Goal: Task Accomplishment & Management: Manage account settings

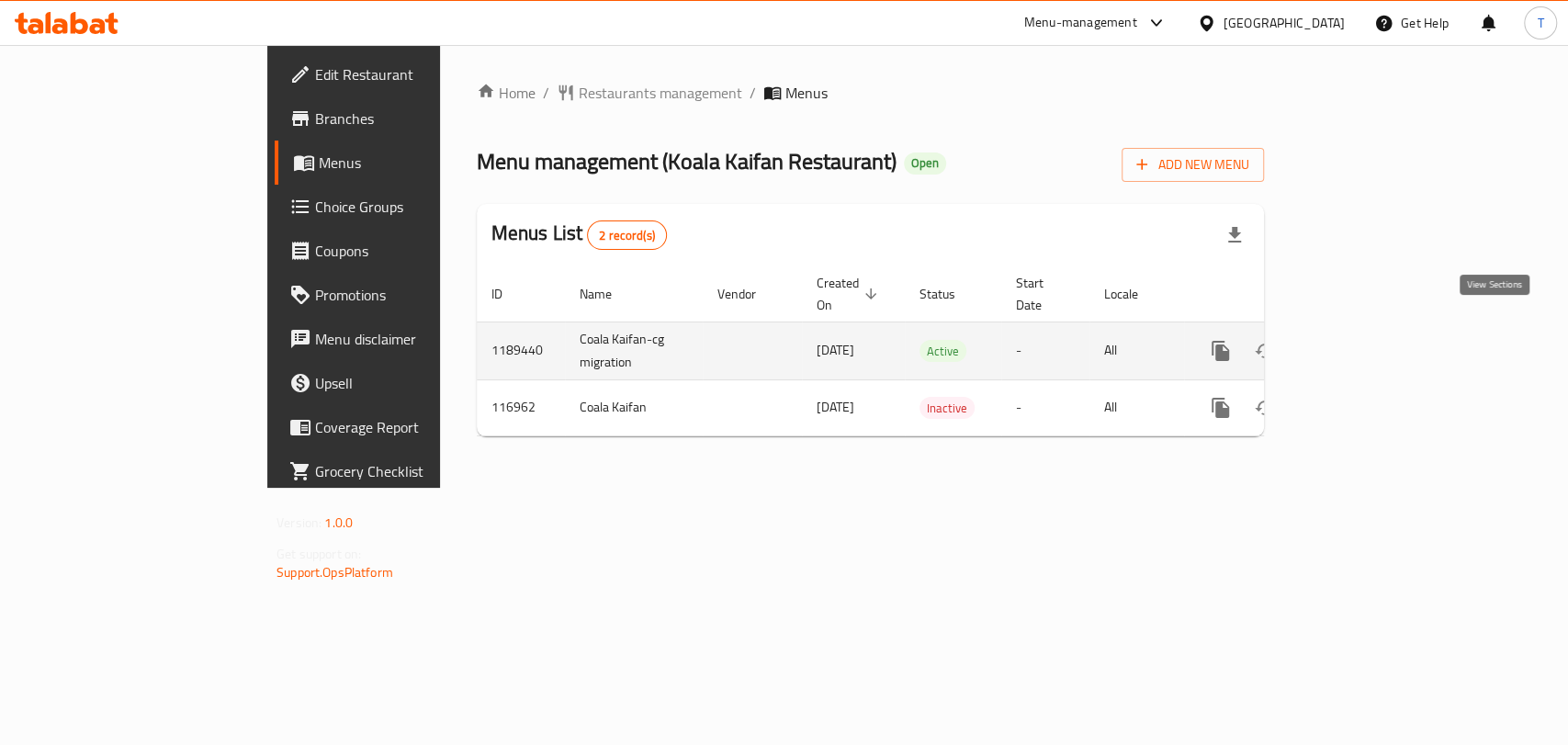
click at [1364, 340] on icon "enhanced table" at bounding box center [1352, 350] width 22 height 22
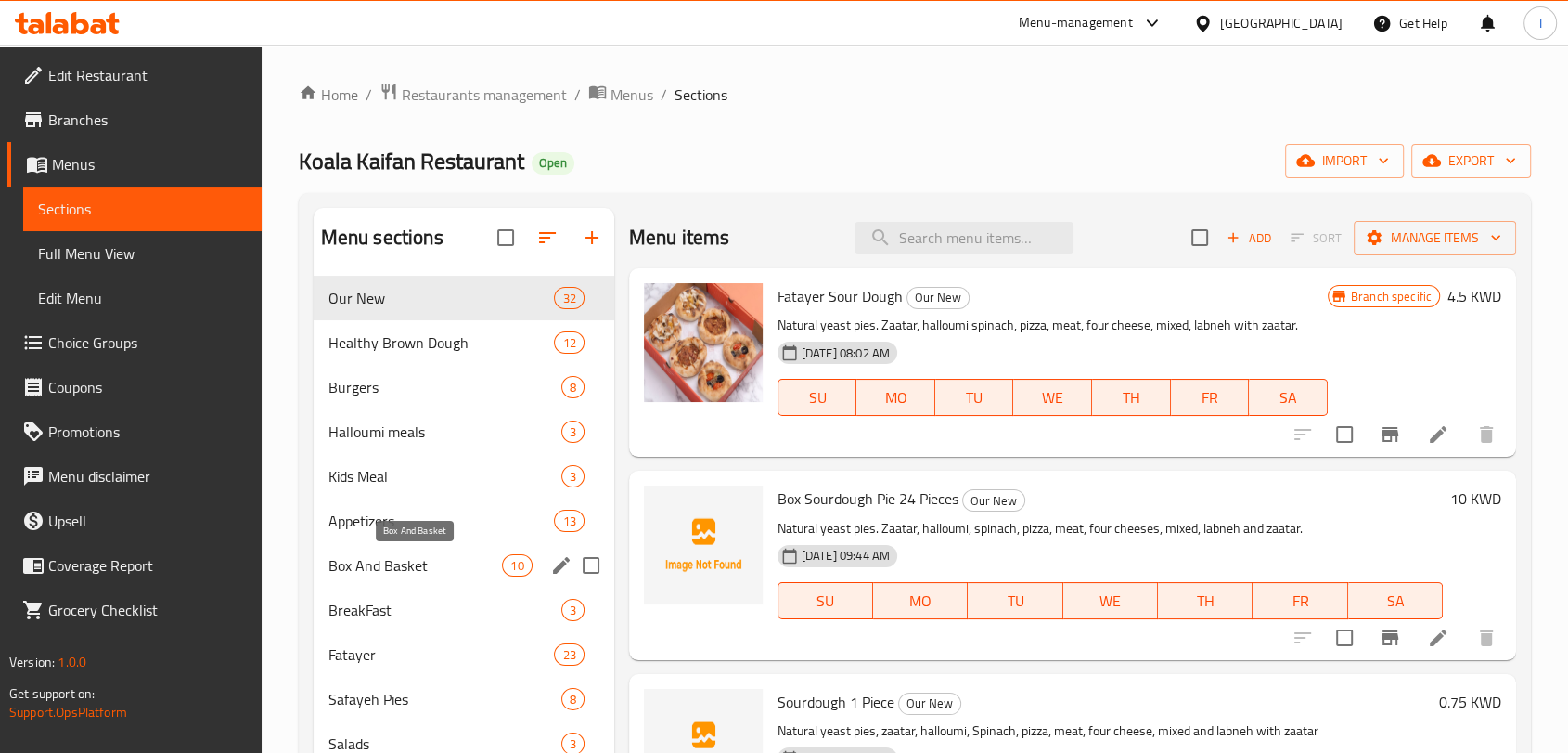
click at [416, 565] on span "Box And Basket" at bounding box center [415, 565] width 174 height 22
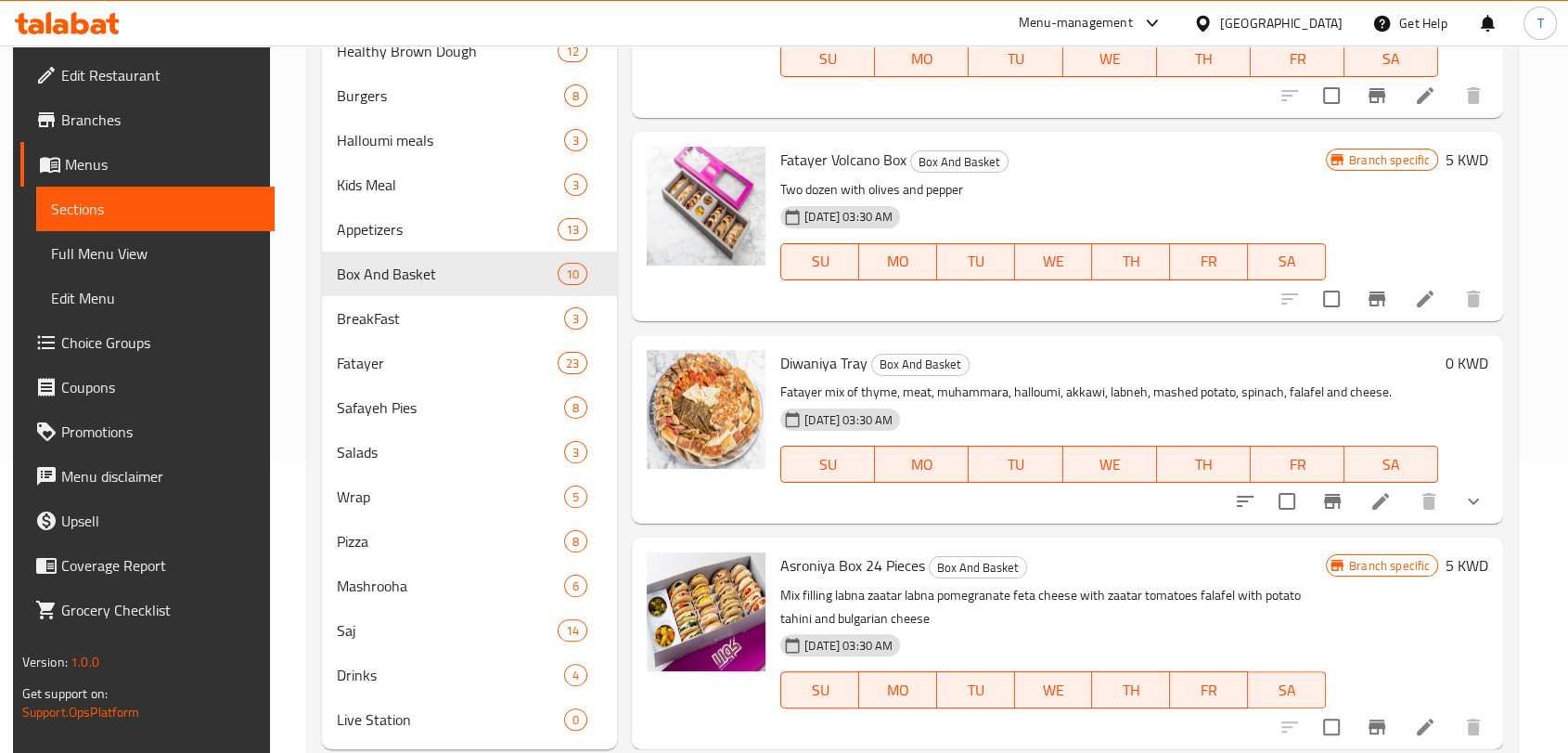
scroll to position [340, 0]
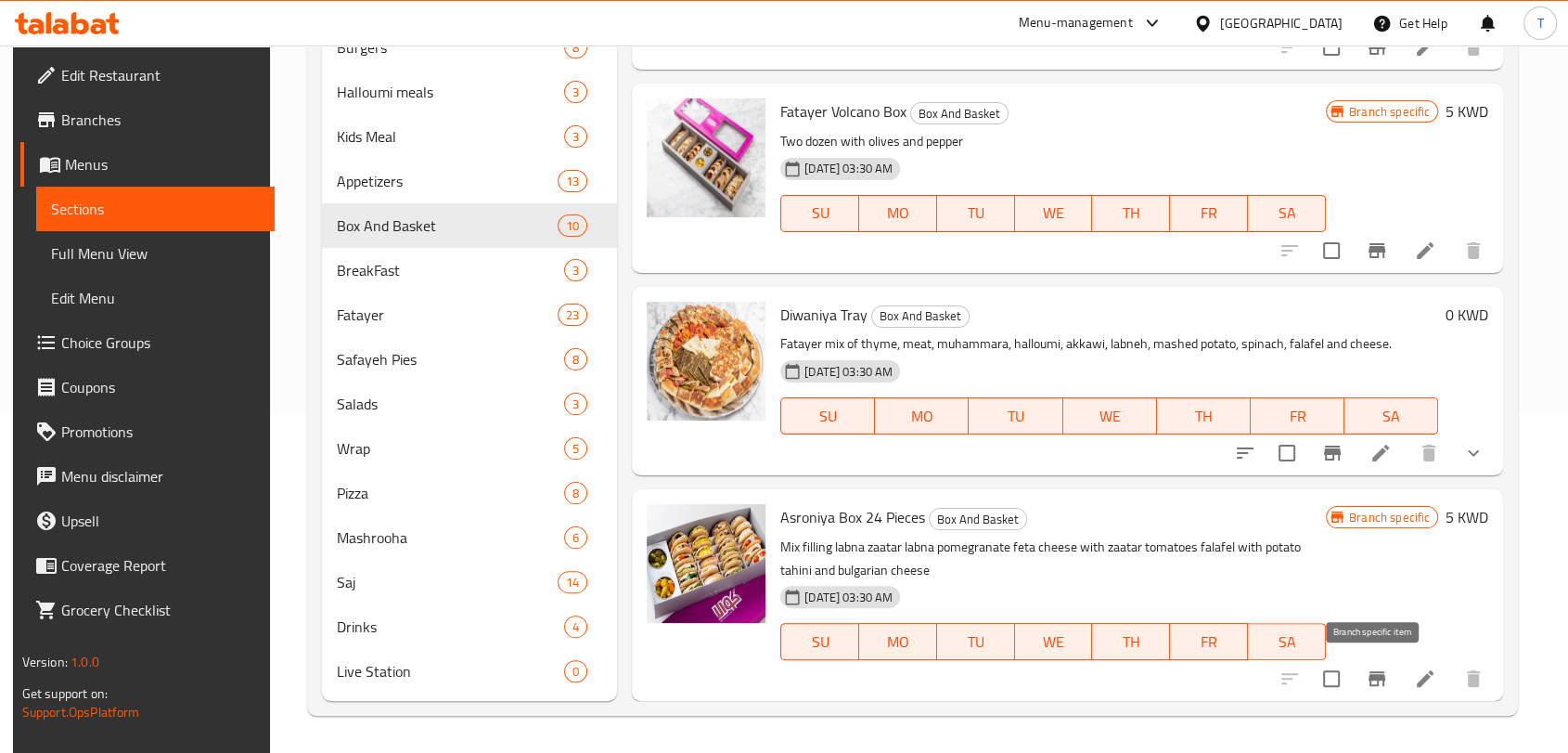
click at [1355, 681] on button "Branch-specific-item" at bounding box center [1377, 679] width 45 height 45
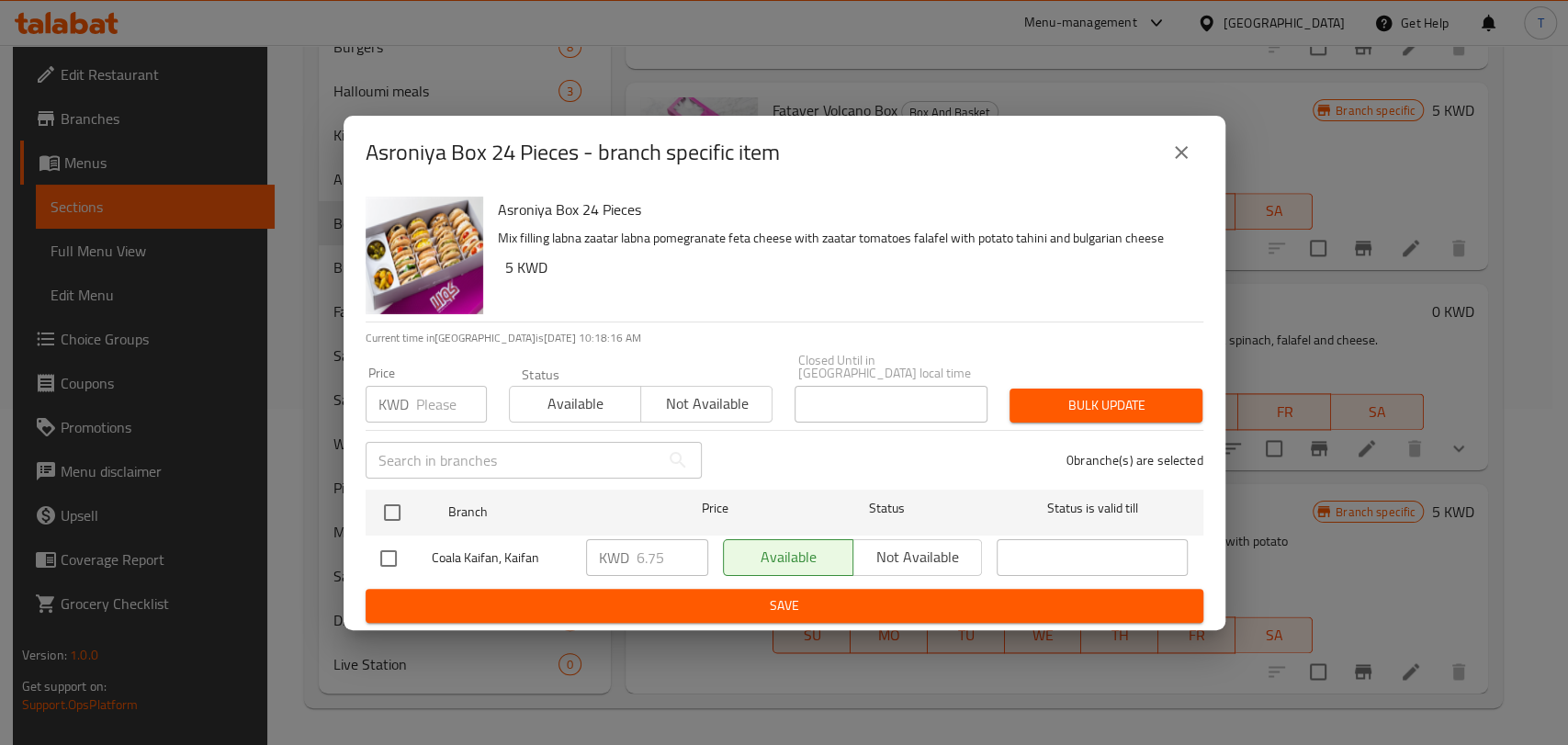
click at [382, 550] on input "checkbox" at bounding box center [388, 558] width 39 height 39
checkbox input "true"
click at [1179, 164] on icon "close" at bounding box center [1181, 152] width 22 height 22
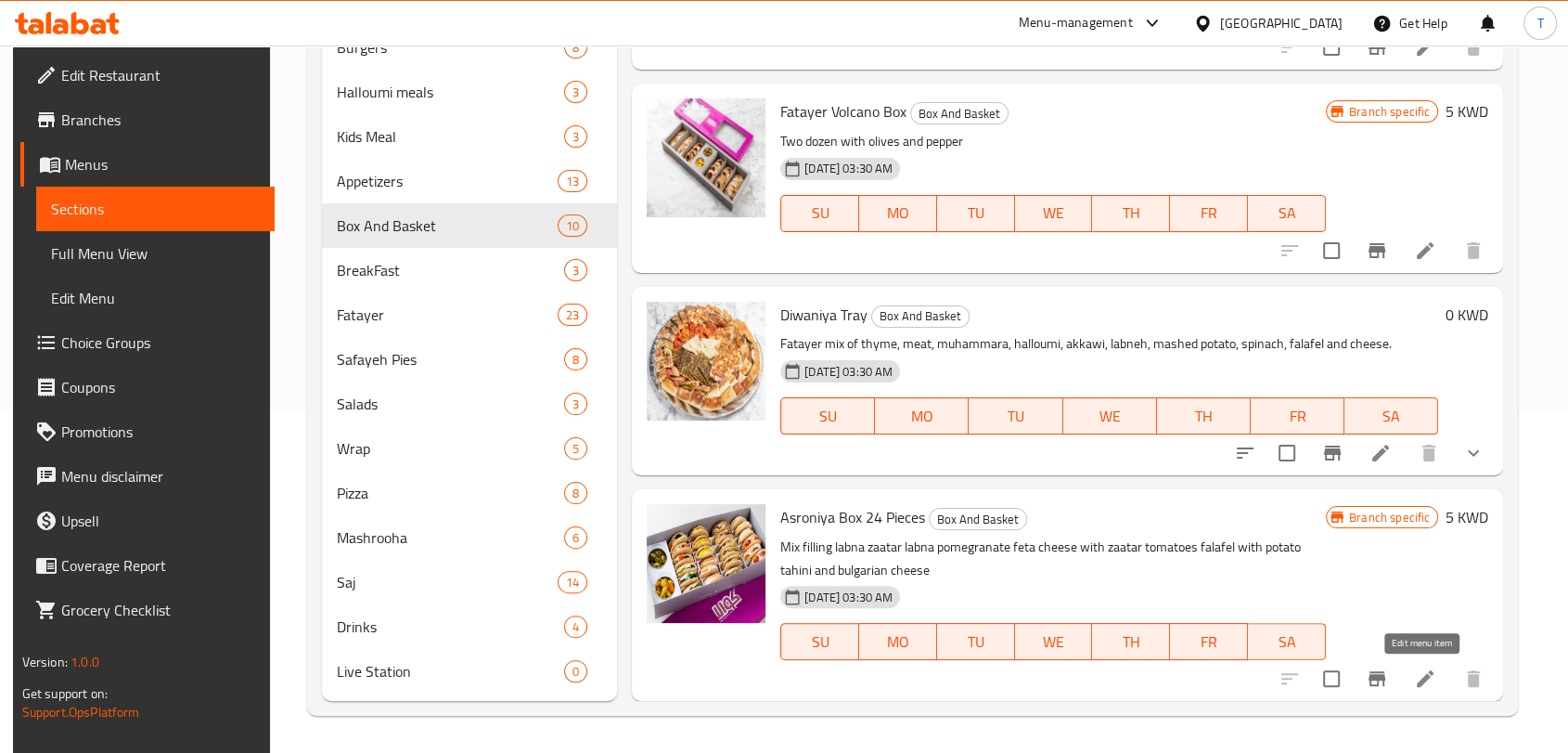
click at [1429, 682] on icon at bounding box center [1424, 678] width 22 height 22
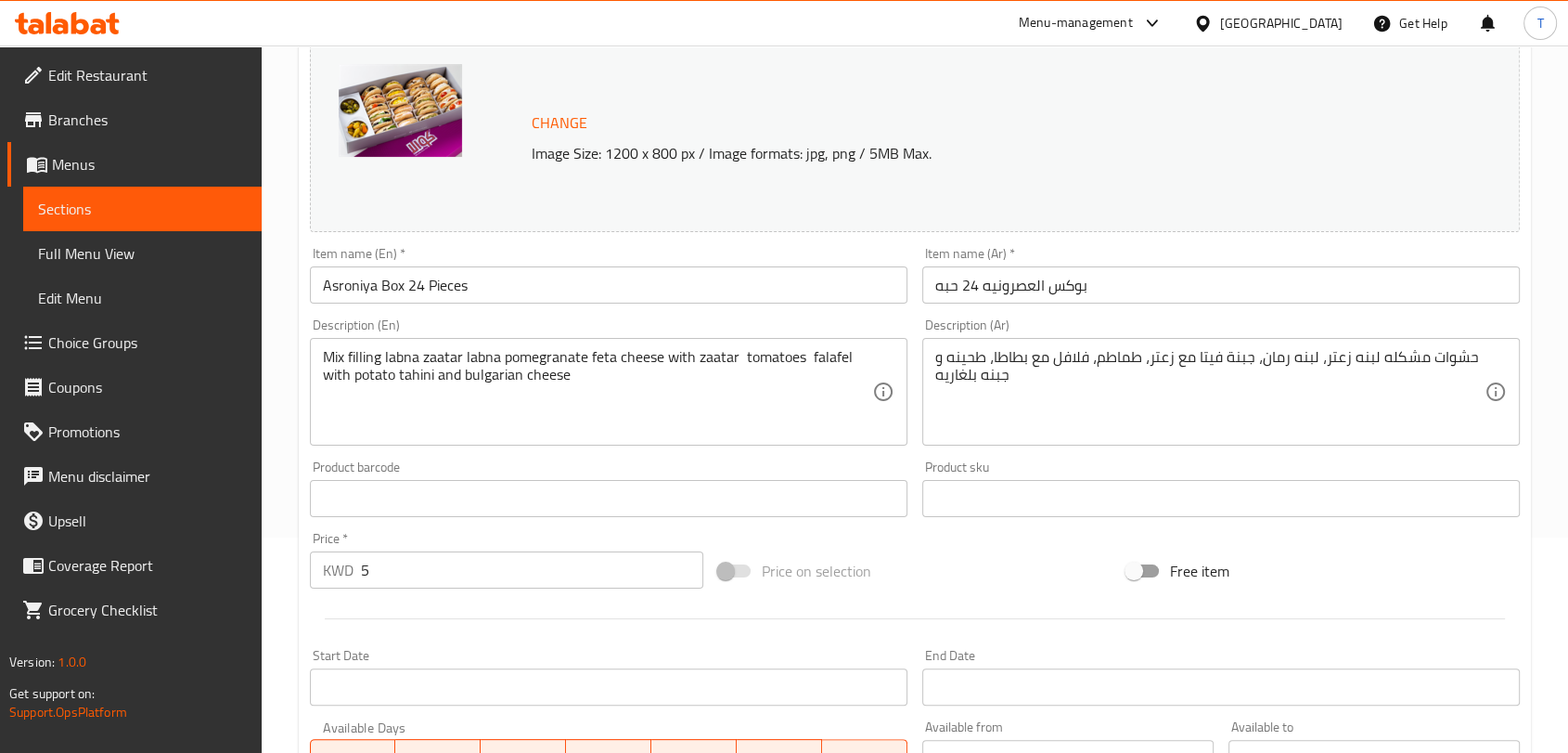
scroll to position [241, 0]
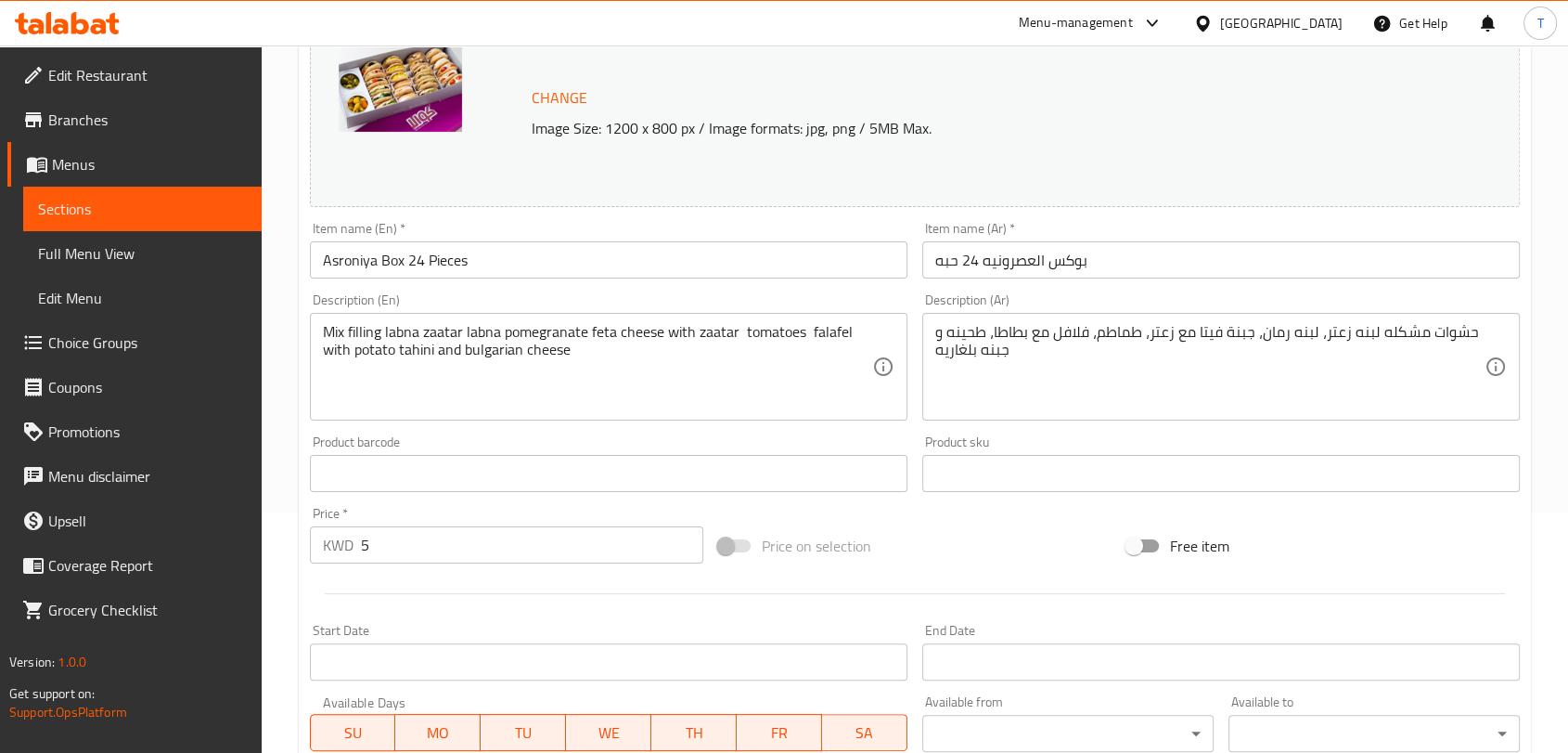
click at [451, 553] on input "5" at bounding box center [532, 545] width 343 height 37
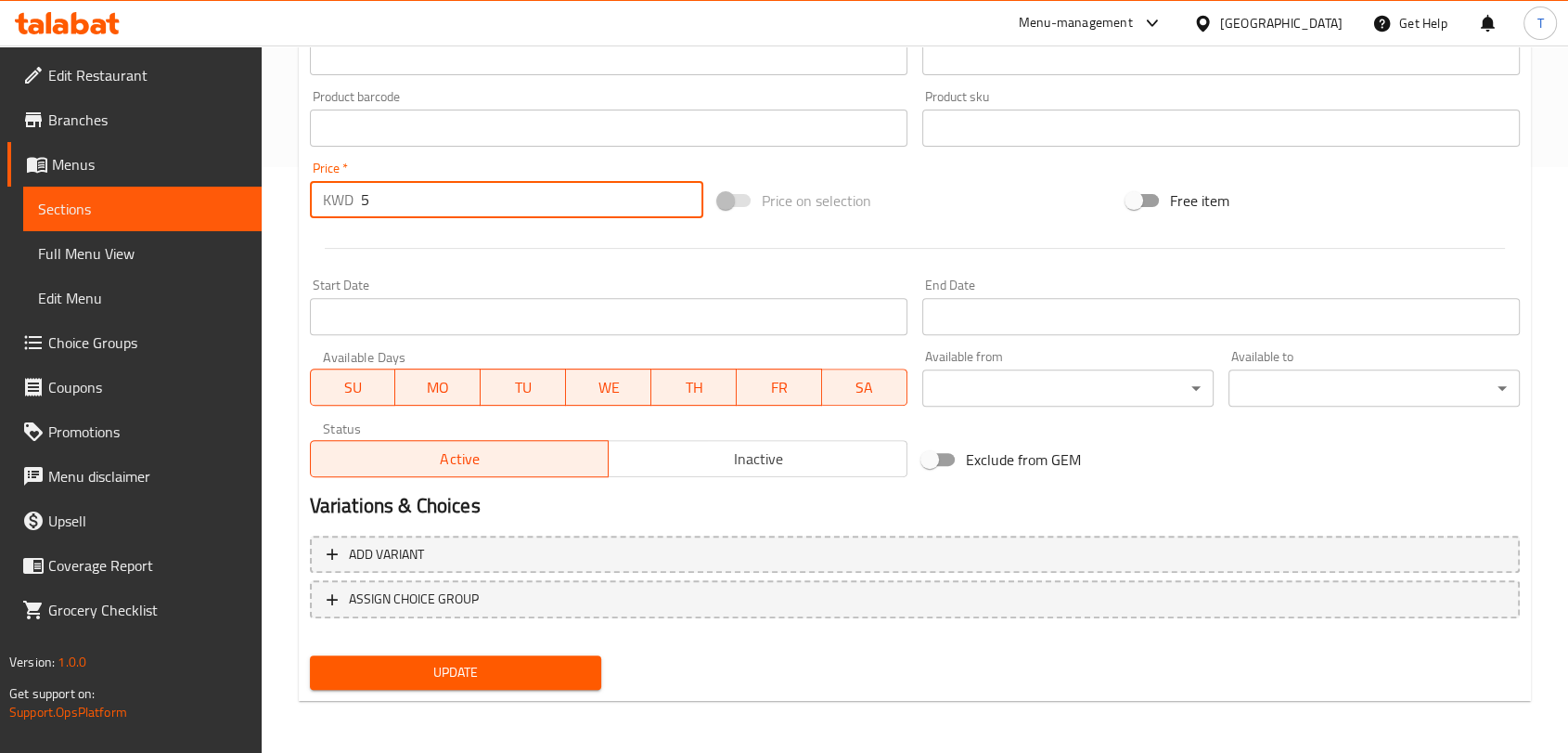
scroll to position [0, 0]
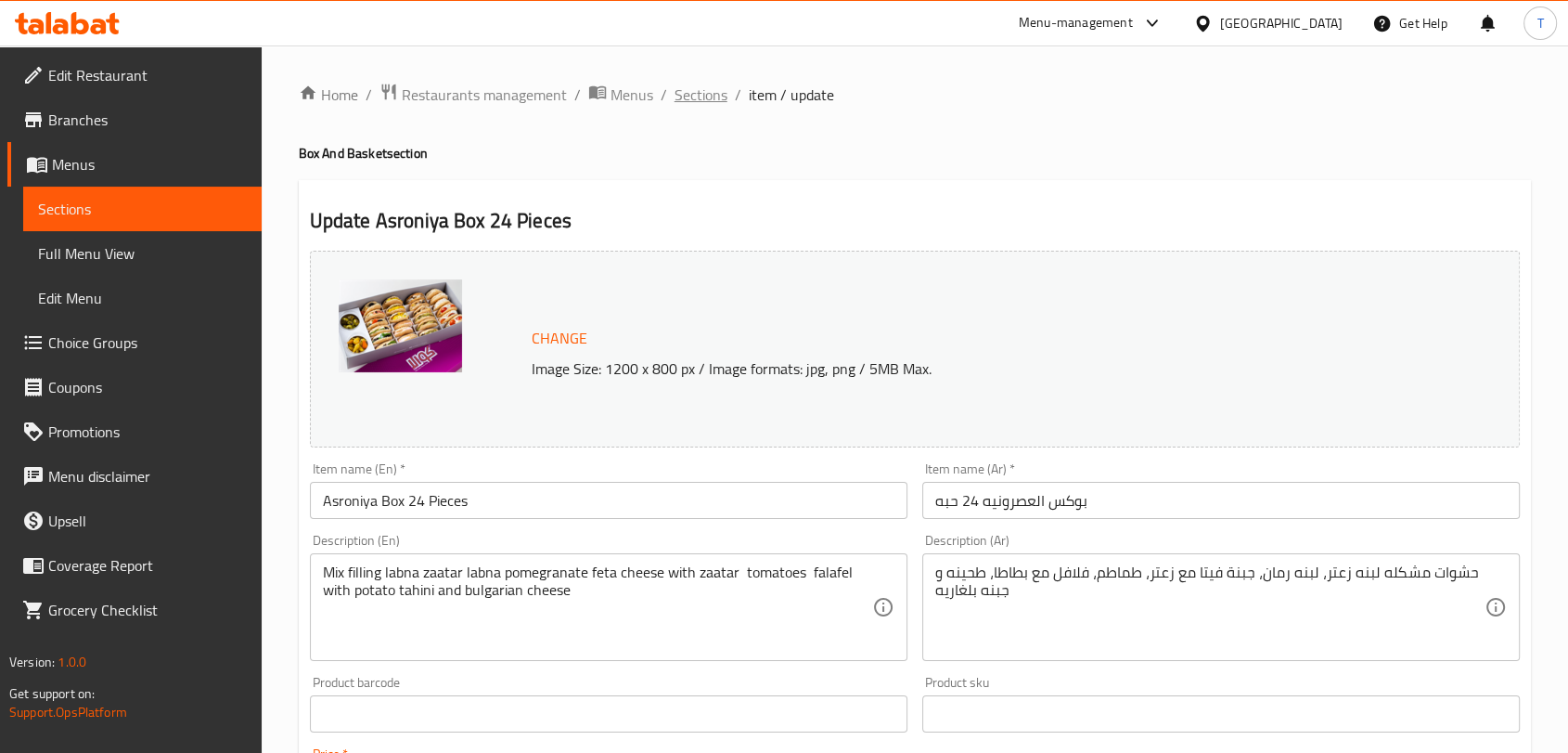
click at [715, 96] on span "Sections" at bounding box center [701, 94] width 53 height 22
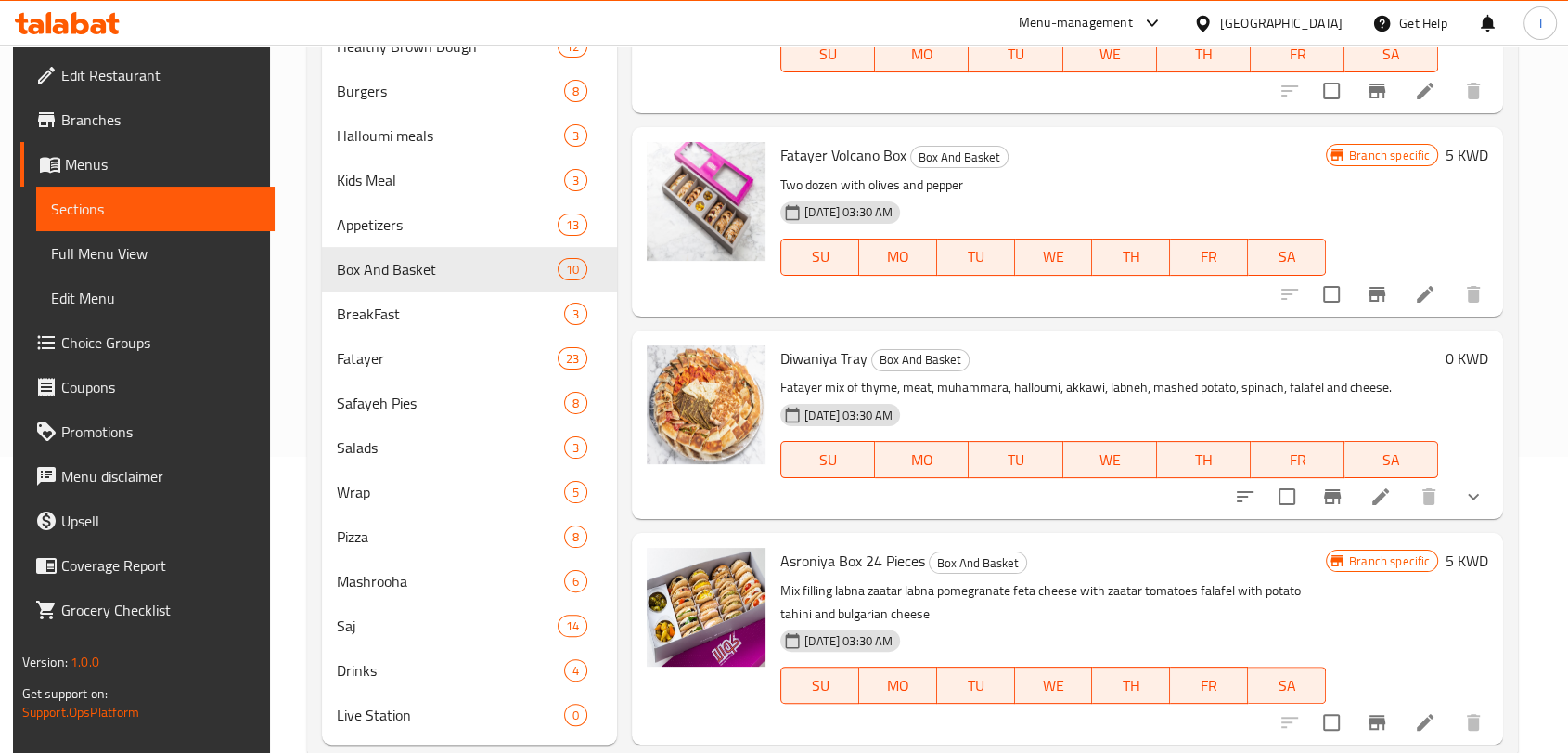
scroll to position [340, 0]
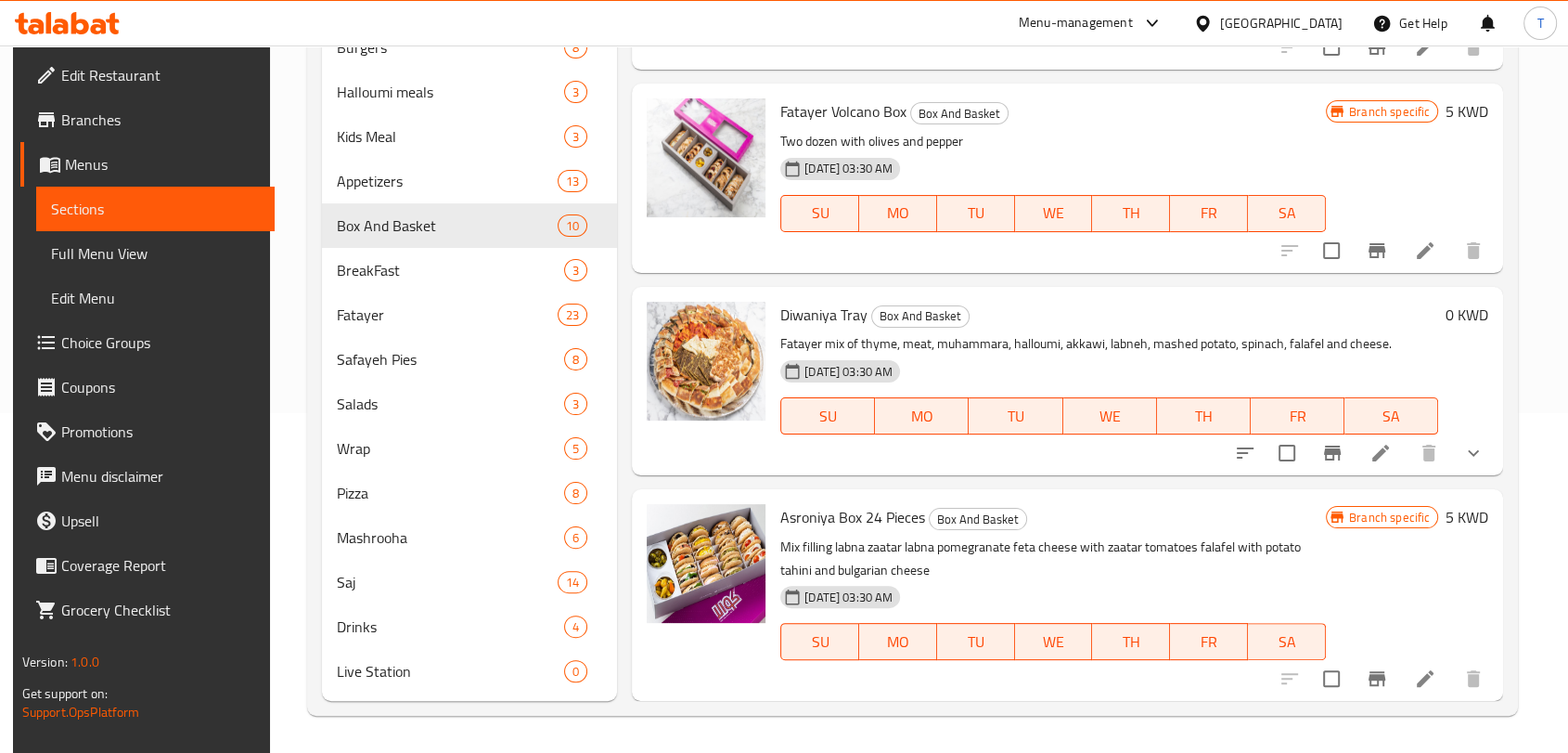
click at [1414, 667] on icon at bounding box center [1424, 678] width 22 height 22
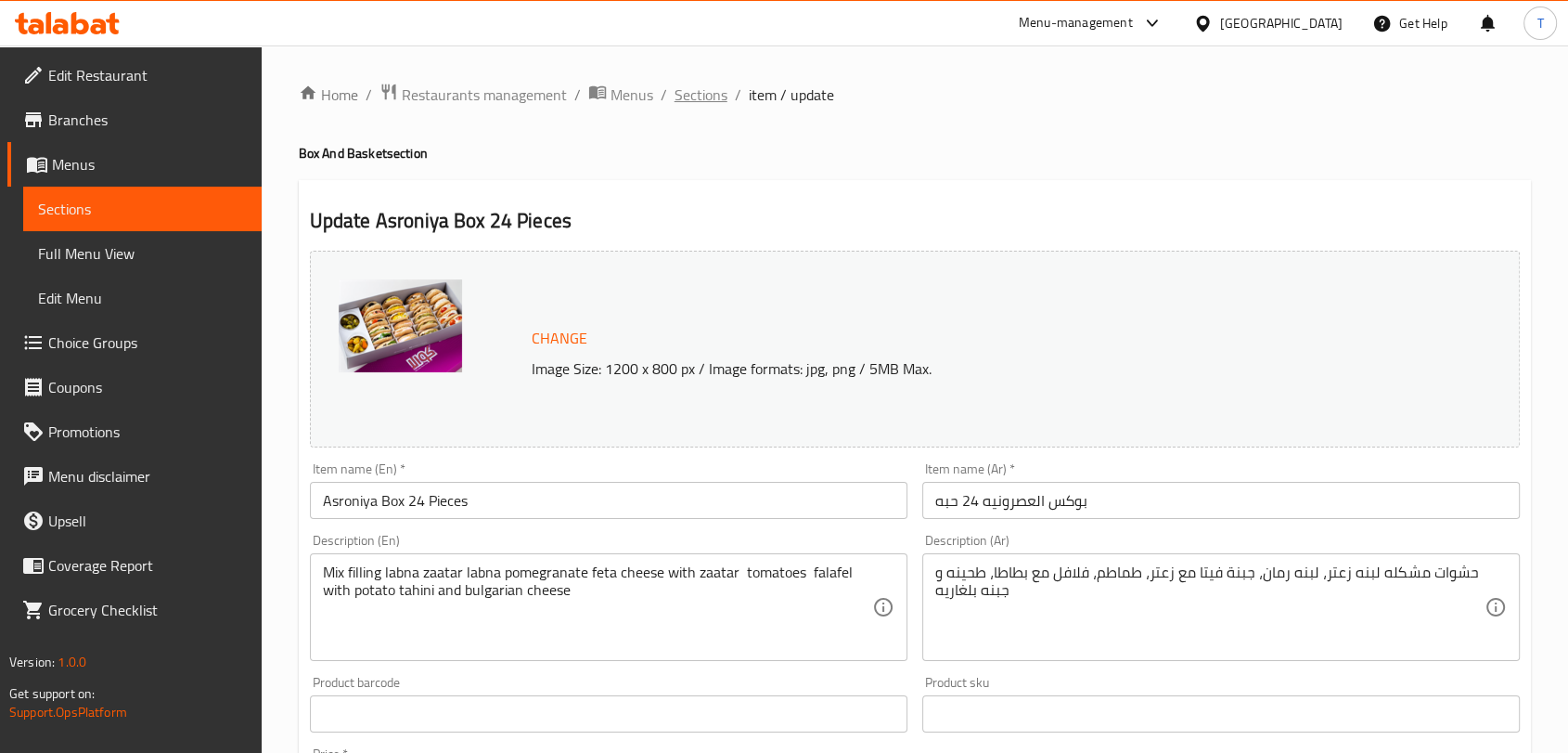
click at [706, 96] on span "Sections" at bounding box center [701, 94] width 53 height 22
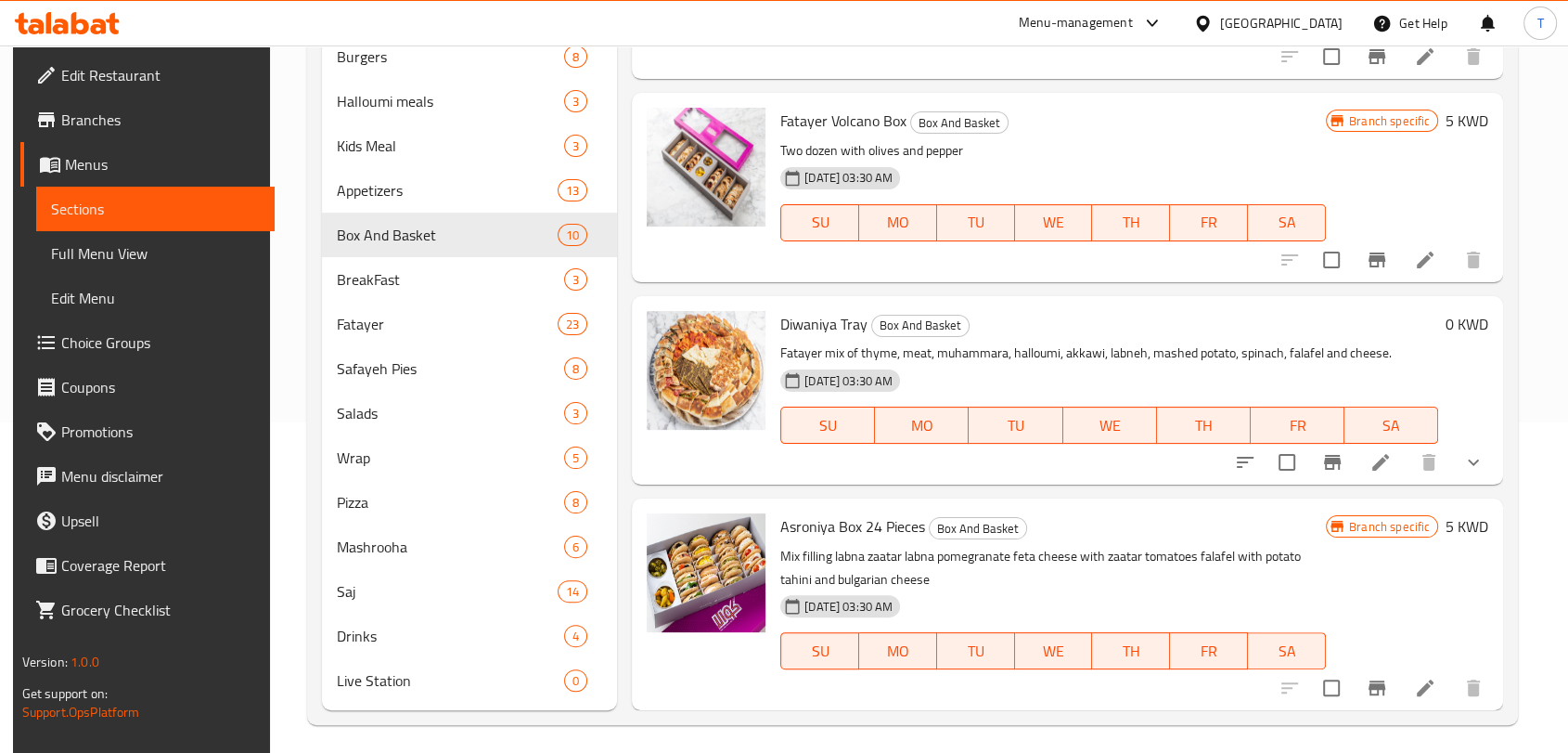
scroll to position [340, 0]
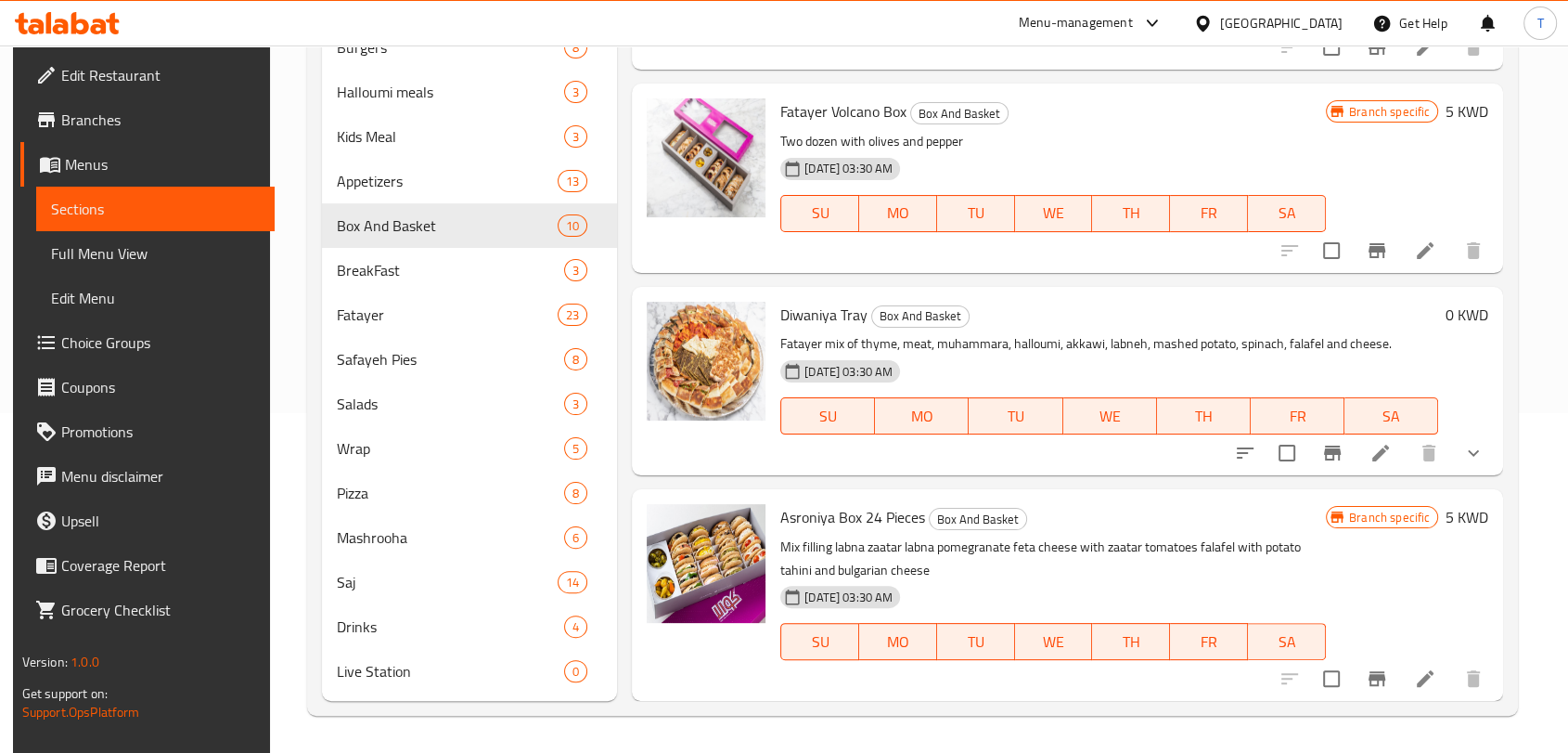
click at [1382, 674] on icon "Branch-specific-item" at bounding box center [1377, 678] width 22 height 22
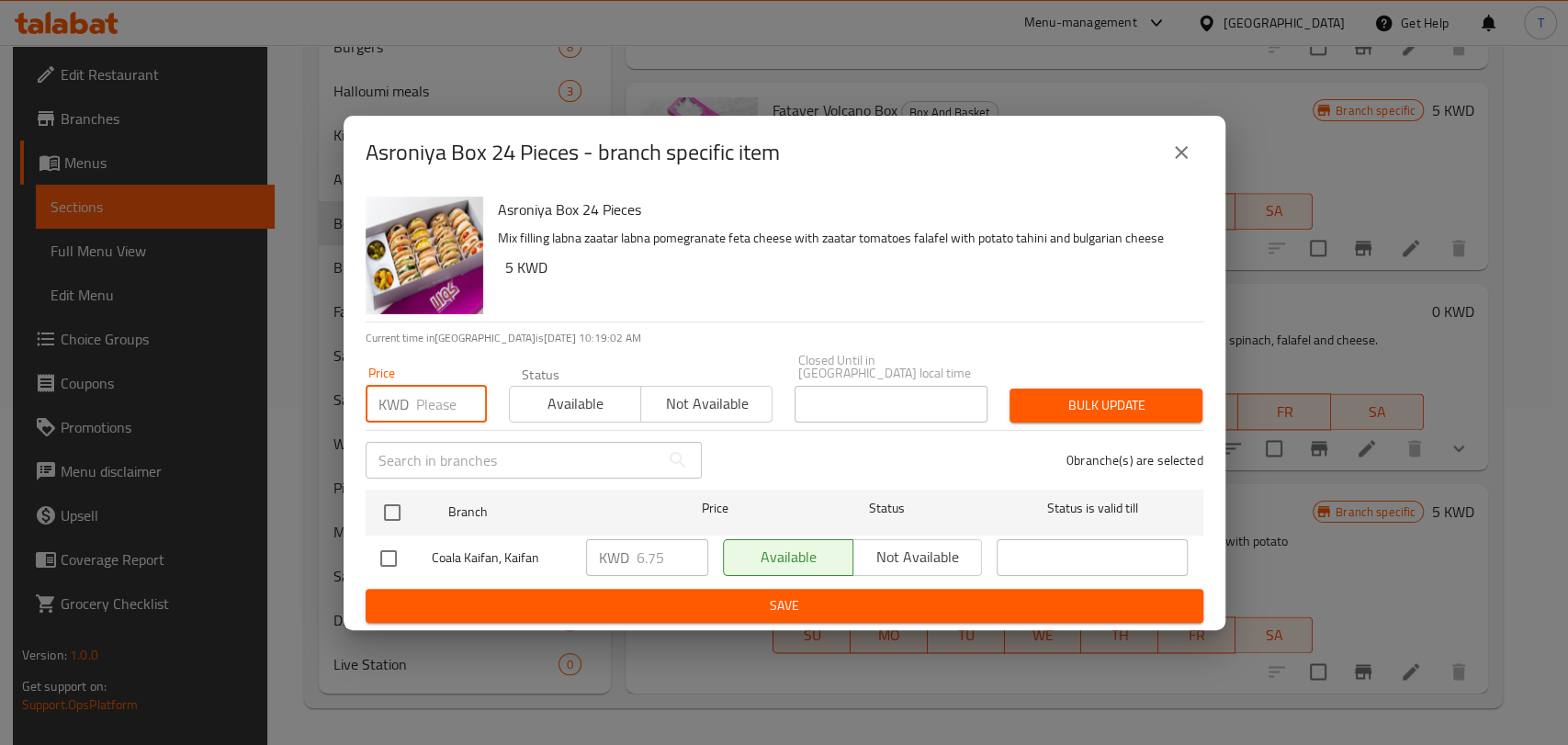
click at [427, 411] on input "number" at bounding box center [451, 404] width 71 height 37
type input "5"
click at [386, 557] on input "checkbox" at bounding box center [388, 558] width 39 height 39
checkbox input "true"
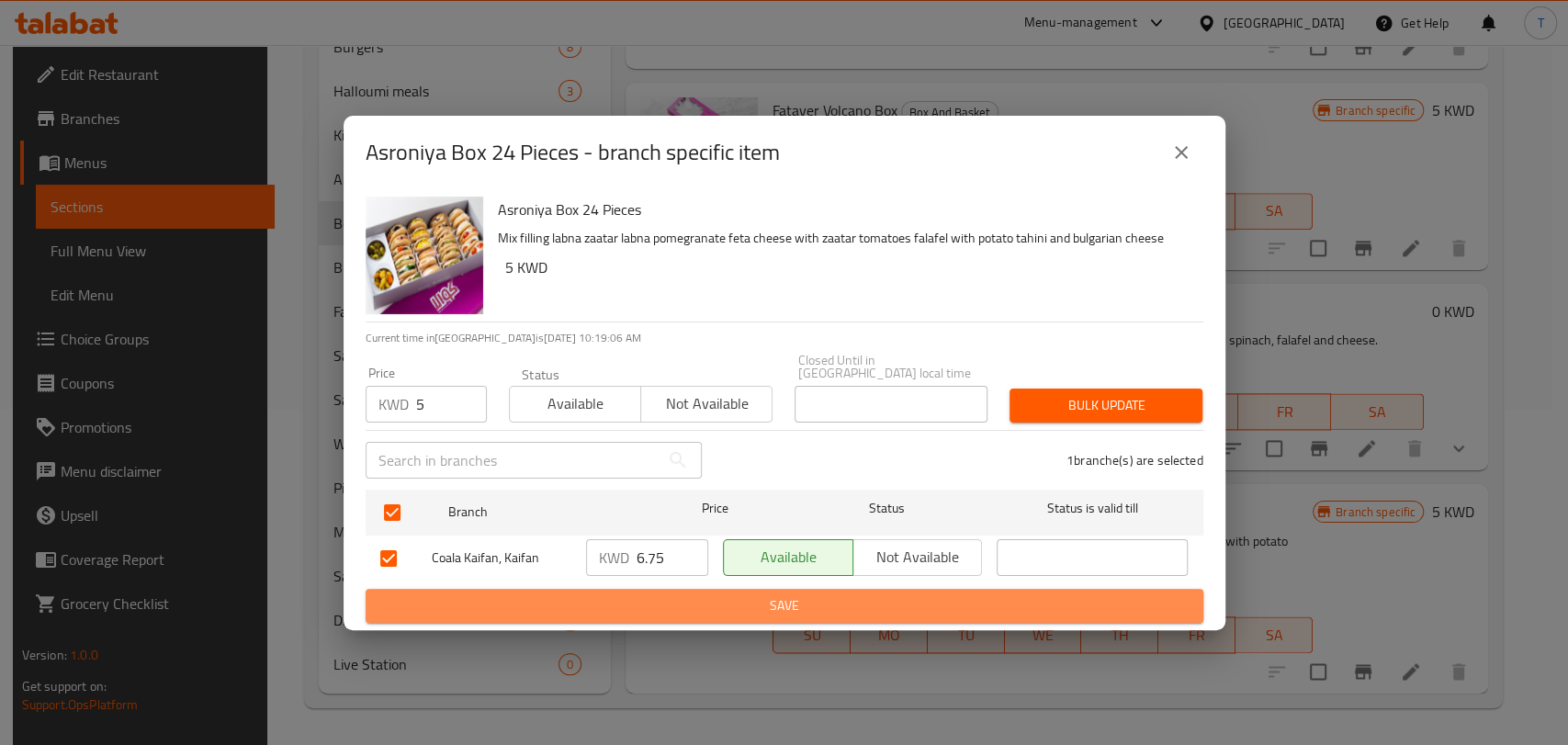
click at [904, 602] on span "Save" at bounding box center [784, 606] width 808 height 23
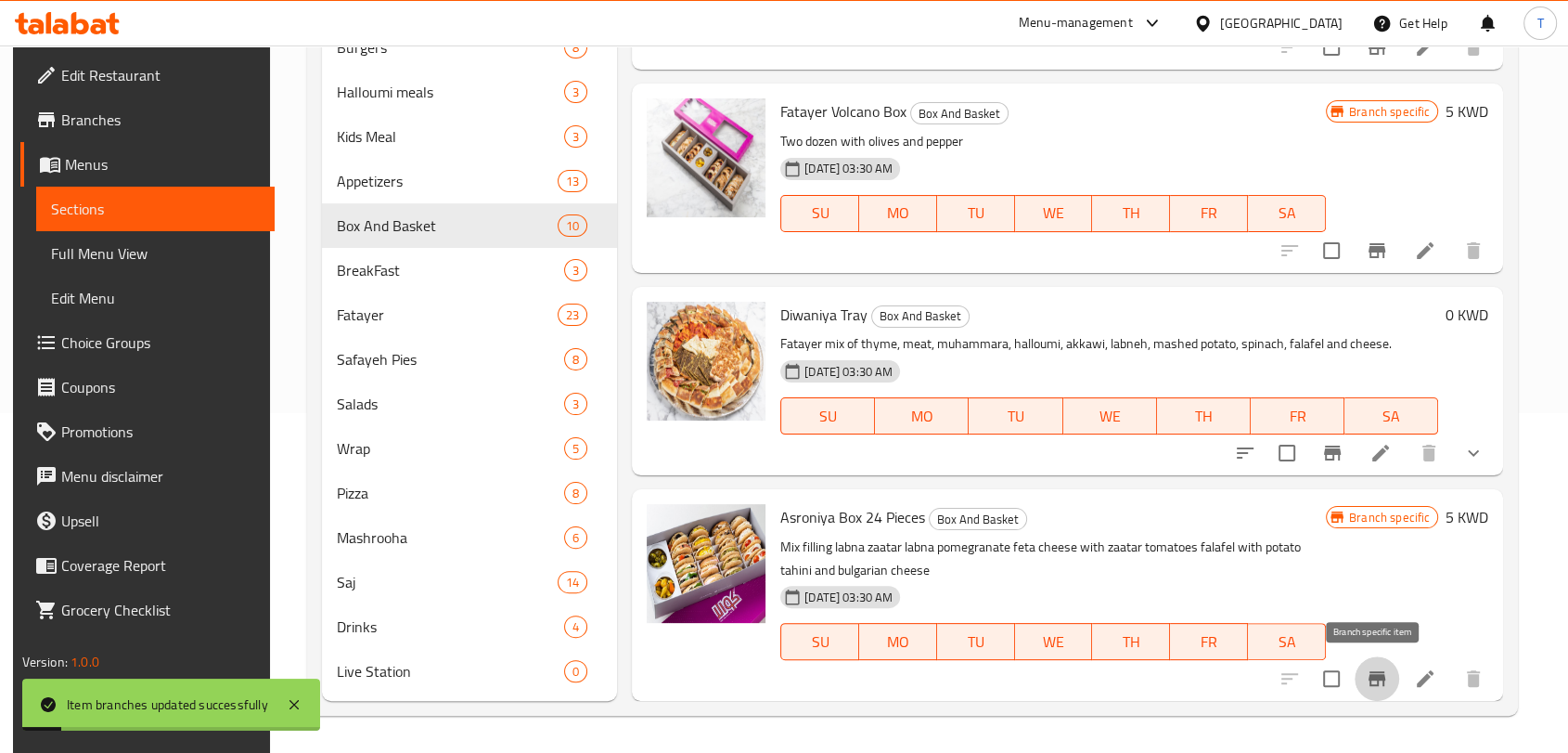
click at [1388, 685] on button "Branch-specific-item" at bounding box center [1377, 679] width 45 height 45
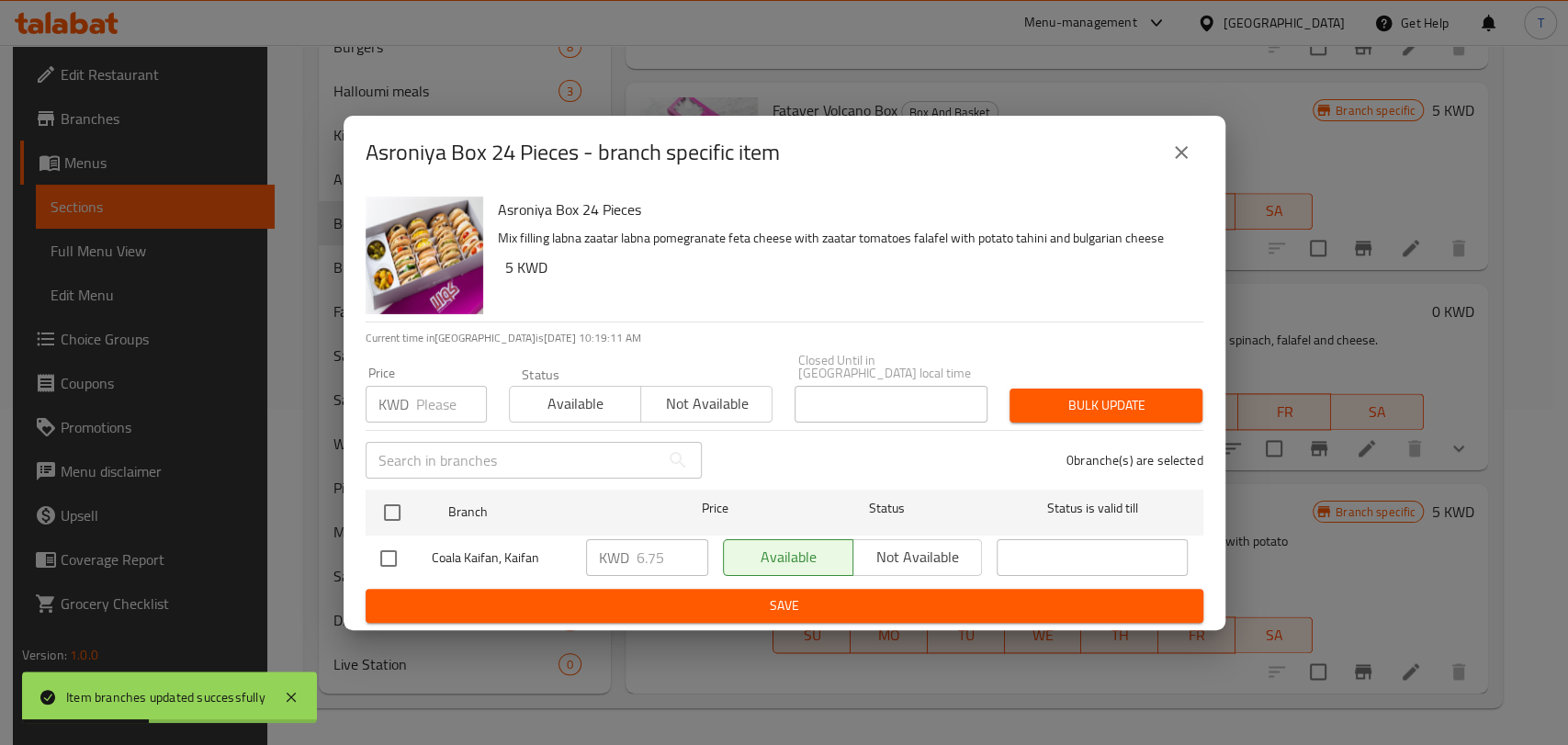
click at [1194, 162] on button "close" at bounding box center [1181, 152] width 44 height 44
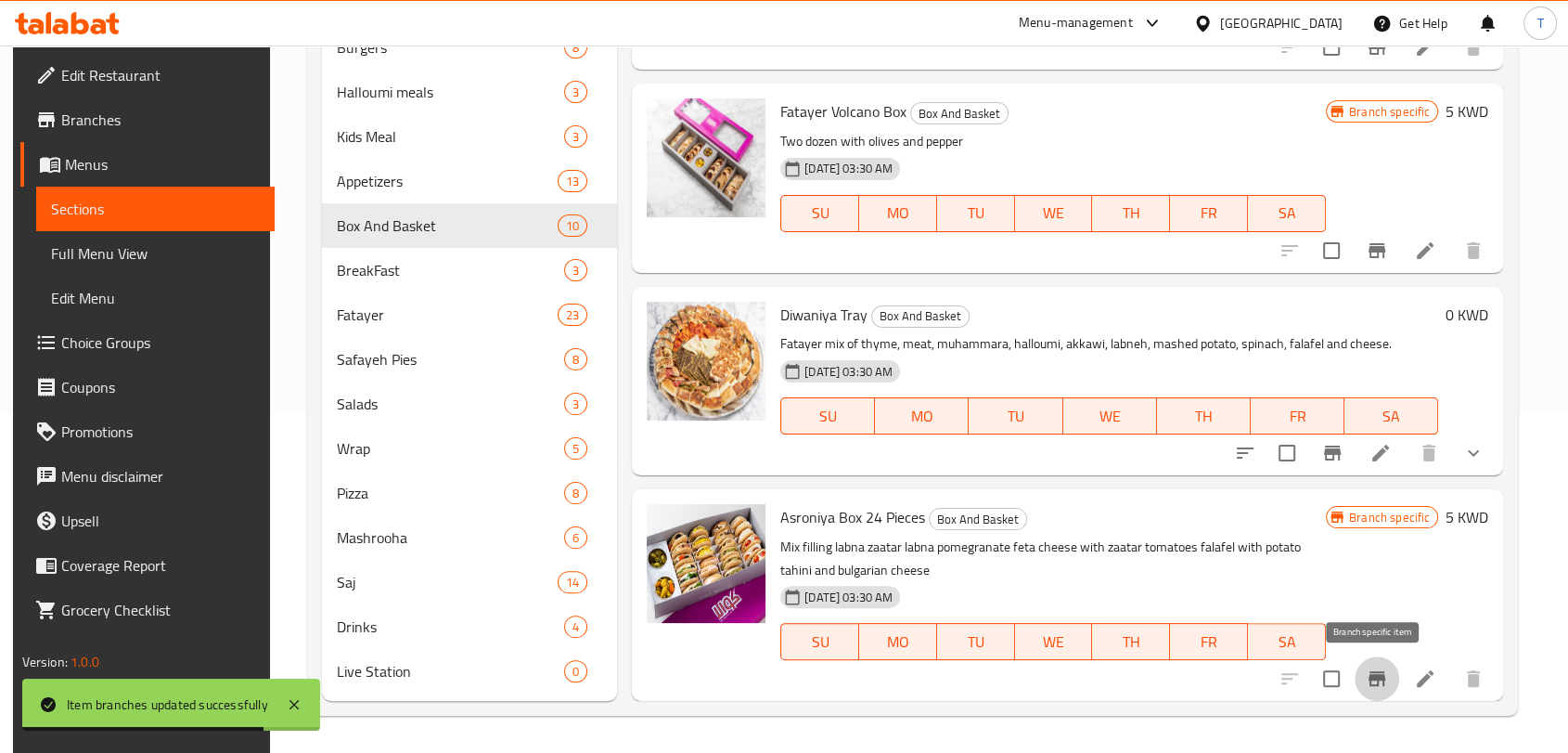
click at [1370, 678] on icon "Branch-specific-item" at bounding box center [1378, 679] width 17 height 15
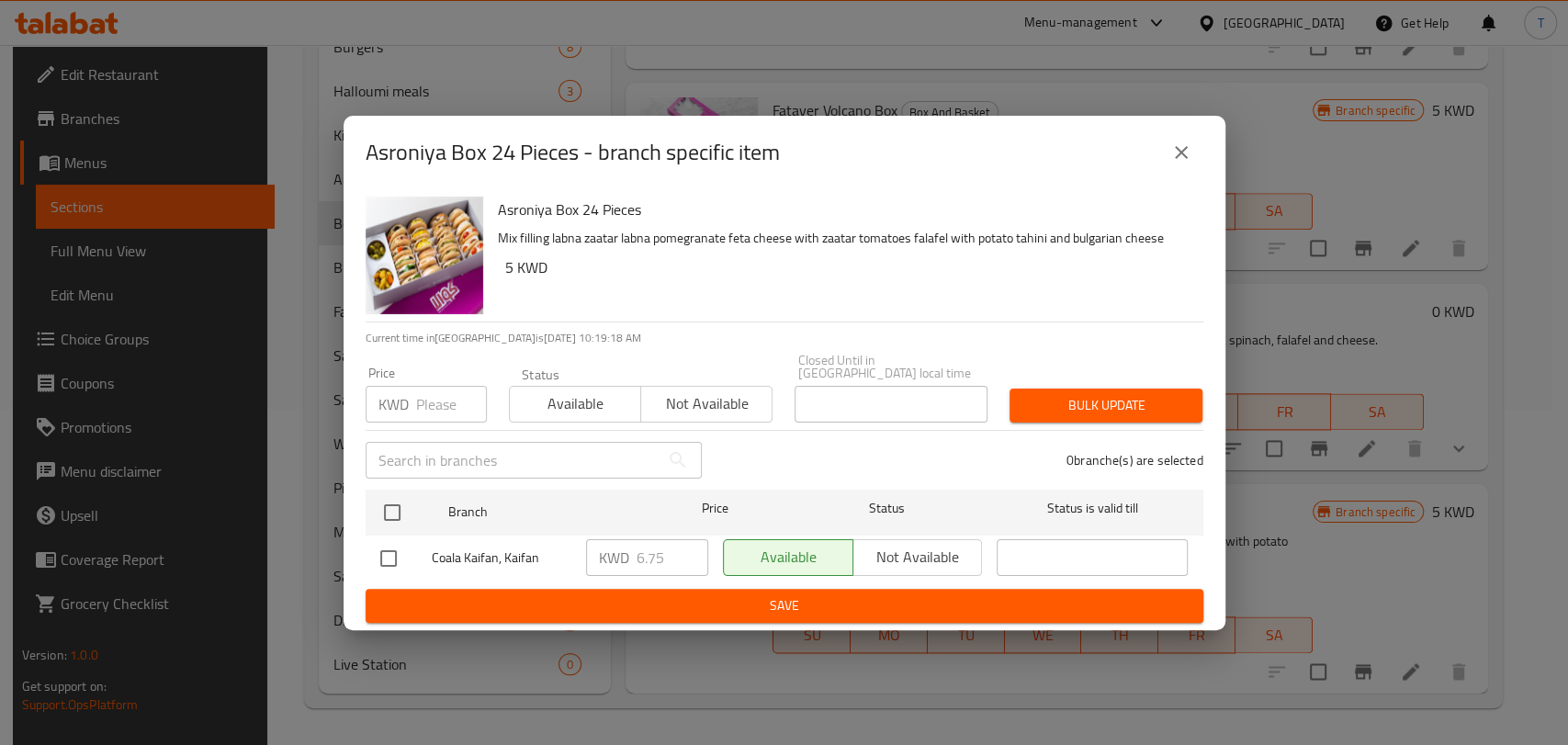
click at [391, 549] on input "checkbox" at bounding box center [388, 558] width 39 height 39
checkbox input "true"
click at [432, 409] on input "number" at bounding box center [451, 404] width 71 height 37
type input "5"
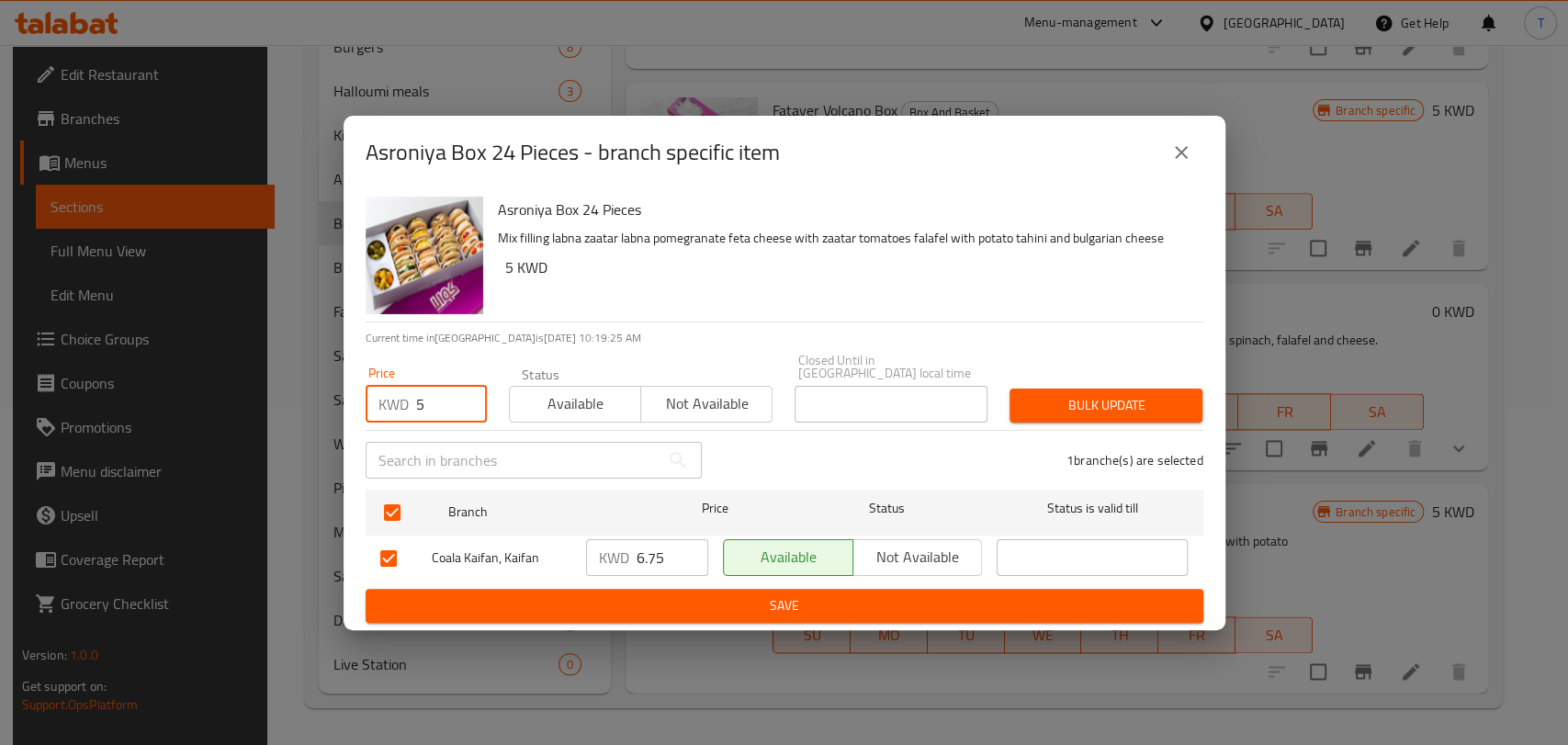
click at [1174, 406] on span "Bulk update" at bounding box center [1106, 405] width 164 height 23
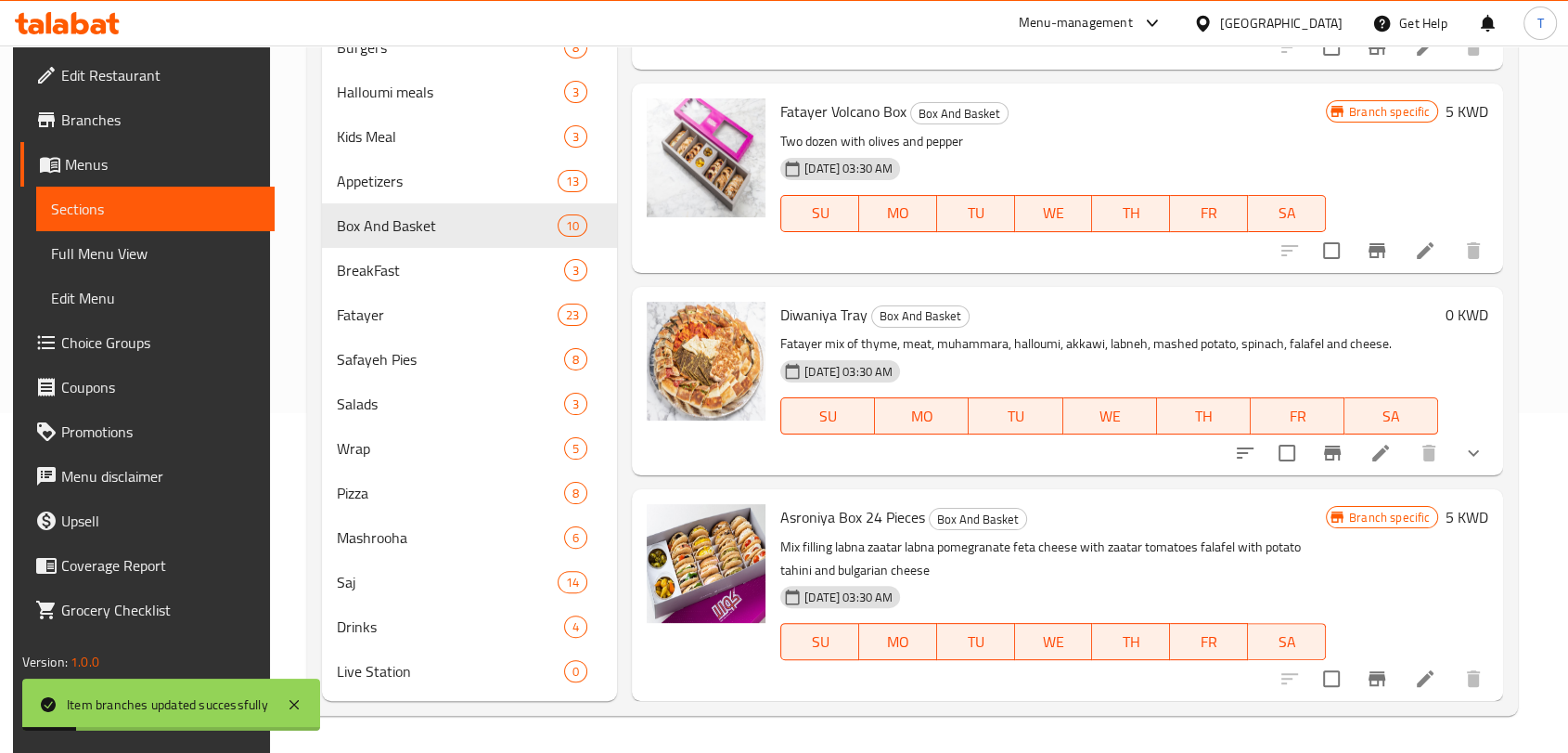
click at [1366, 665] on button "Branch-specific-item" at bounding box center [1377, 679] width 45 height 45
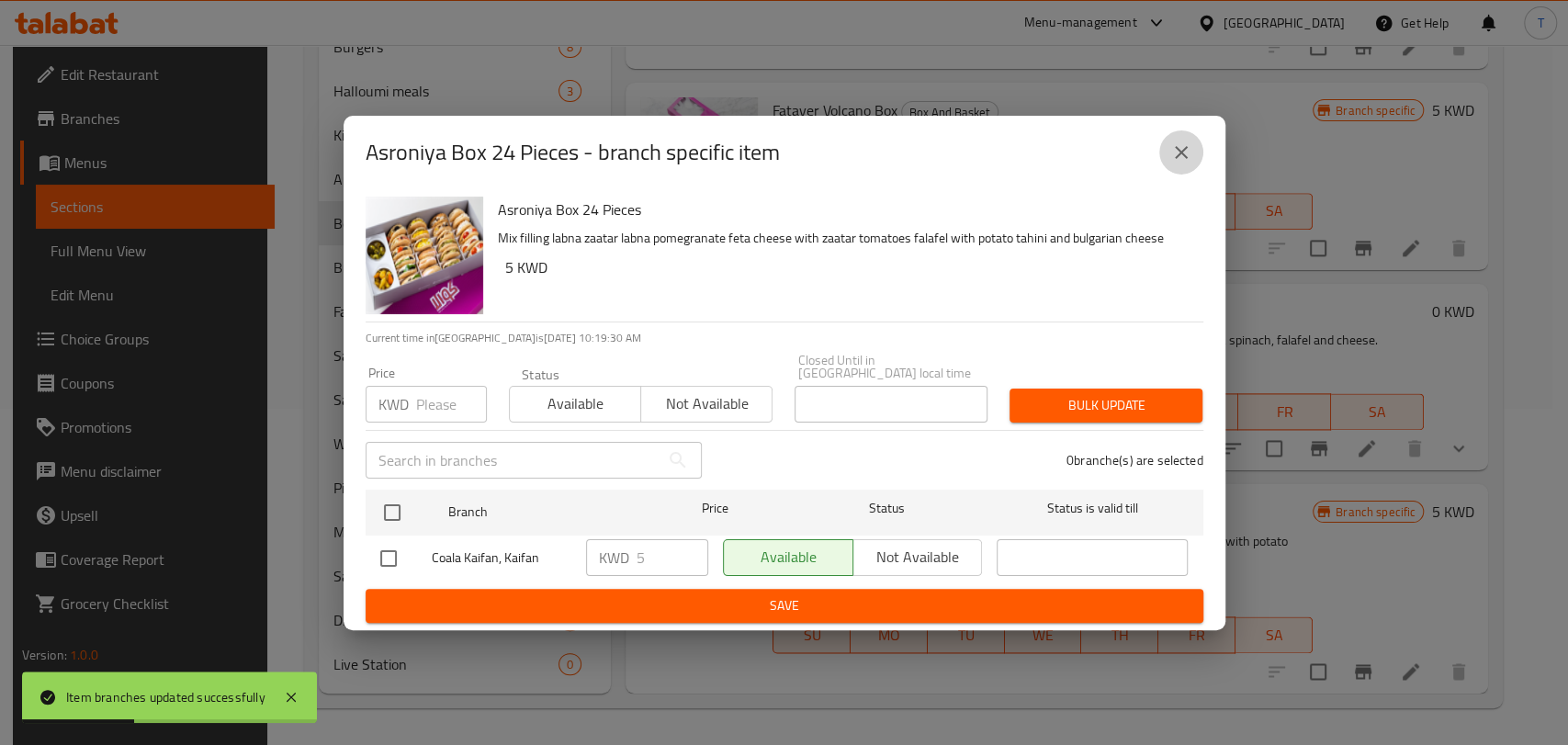
click at [1183, 154] on icon "close" at bounding box center [1181, 153] width 13 height 13
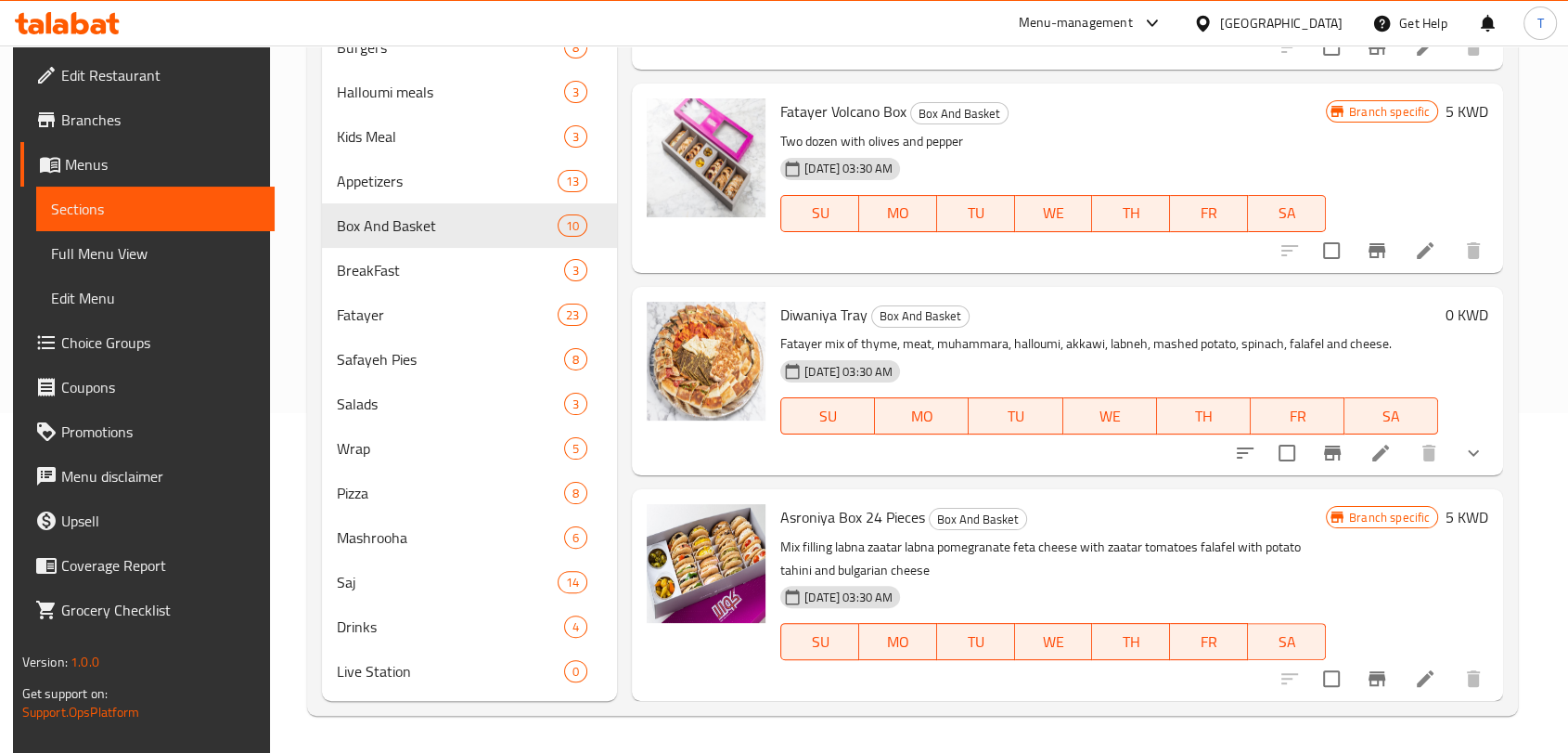
click at [54, 20] on icon at bounding box center [68, 23] width 105 height 22
